Goal: Communication & Community: Answer question/provide support

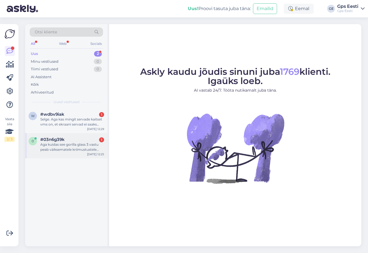
click at [56, 144] on div "Aga kuidas see gorilla glass 3 vastu peab väiksematele kriimustustele üldiselt?" at bounding box center [72, 147] width 64 height 10
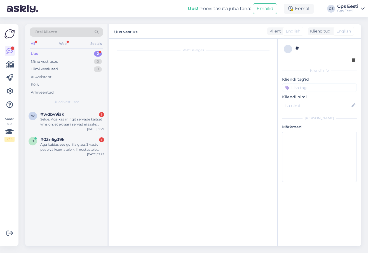
scroll to position [85, 0]
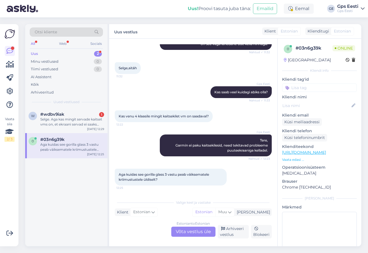
click at [189, 231] on div "Estonian to Estonian Võta vestlus üle" at bounding box center [193, 231] width 44 height 10
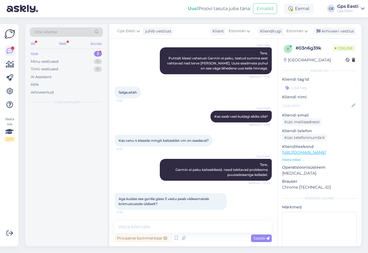
scroll to position [61, 0]
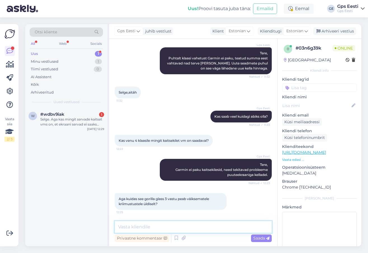
click at [166, 231] on textarea at bounding box center [193, 227] width 157 height 12
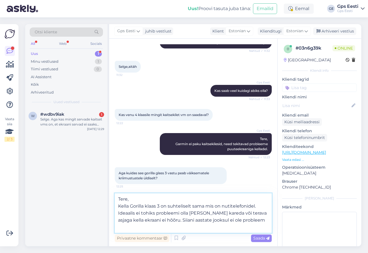
scroll to position [85, 0]
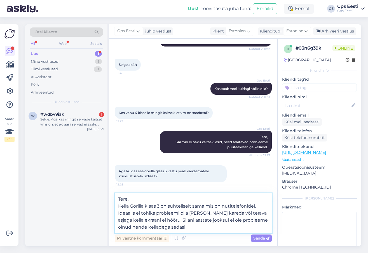
type textarea "Tere, Kella Gorilla klaas 3 on suhteliselt sama mis on nutitelefonidel. Ideaali…"
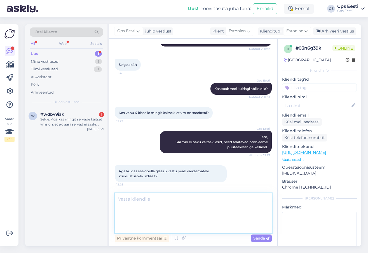
scroll to position [110, 0]
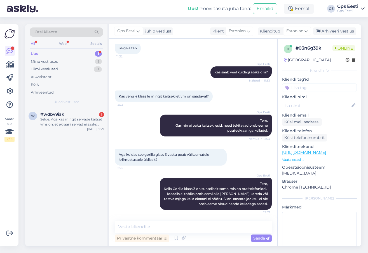
click at [73, 101] on span "Uued vestlused" at bounding box center [66, 101] width 26 height 5
click at [70, 121] on div "Selge. Aga kas mingit servade kaitset vms on, et ekraani servad ei saaks täkkei…" at bounding box center [72, 122] width 64 height 10
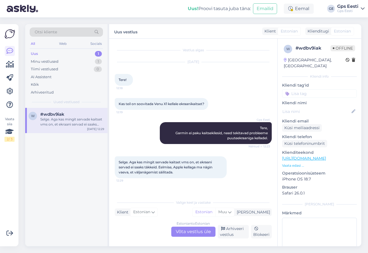
click at [188, 229] on div "Estonian to Estonian Võta vestlus üle" at bounding box center [193, 231] width 44 height 10
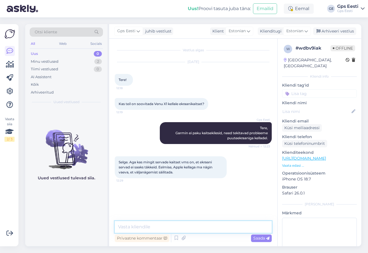
click at [188, 225] on textarea at bounding box center [193, 227] width 157 height 12
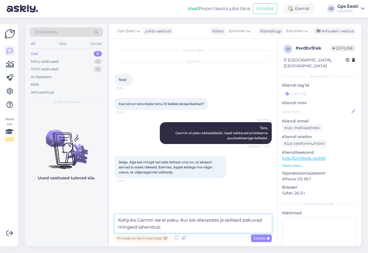
type textarea "Kahjuks Garmin ise ei paku. Kui siis aliexpress ja sellised pakuvad mingeid lah…"
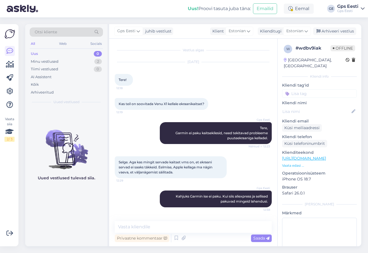
click at [331, 35] on div "Gps Eesti juhib vestlust Klient [DEMOGRAPHIC_DATA] Klienditugi Estonian Arhivee…" at bounding box center [235, 31] width 252 height 15
click at [343, 32] on div "Arhiveeri vestlus" at bounding box center [334, 31] width 43 height 8
